Goal: Complete application form

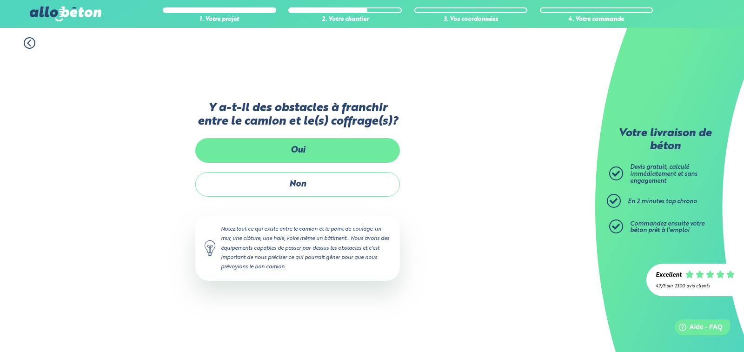
click at [302, 148] on label "Oui" at bounding box center [297, 150] width 205 height 25
click at [0, 0] on input "Oui" at bounding box center [0, 0] width 0 height 0
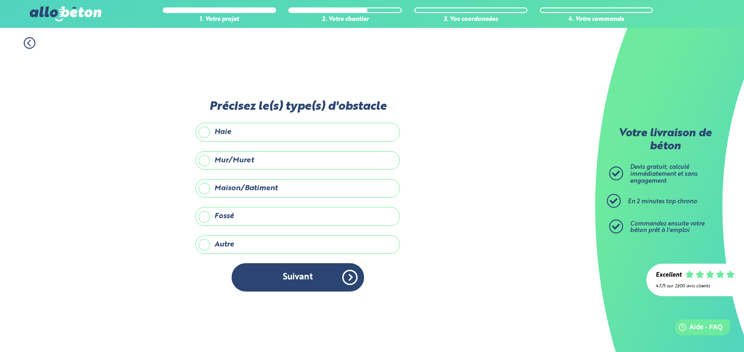
click at [281, 118] on div "Précisez le(s) type(s) d'obstacle Haie Mur/Muret Maison/Batiment Fossé Autre Pr…" at bounding box center [297, 200] width 205 height 201
click at [218, 134] on label "Haie" at bounding box center [297, 132] width 205 height 19
click at [0, 0] on input "Haie" at bounding box center [0, 0] width 0 height 0
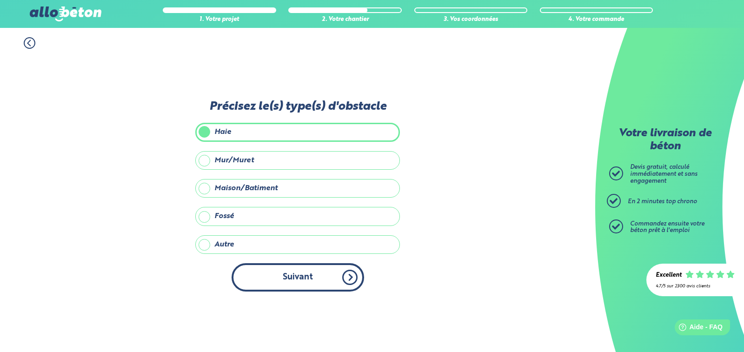
click at [300, 270] on button "Suivant" at bounding box center [298, 277] width 133 height 28
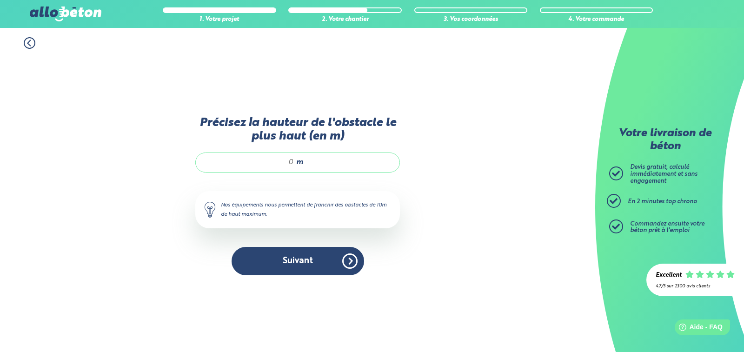
click at [292, 169] on div "m" at bounding box center [297, 163] width 205 height 20
type input "2"
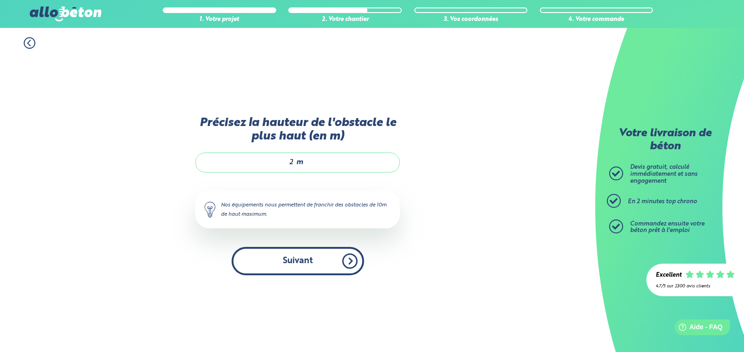
click at [323, 261] on button "Suivant" at bounding box center [298, 261] width 133 height 28
